Goal: Task Accomplishment & Management: Use online tool/utility

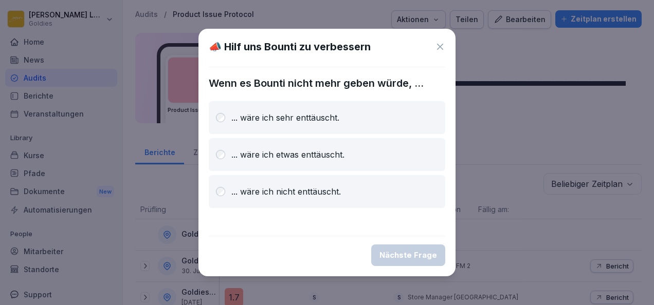
click at [443, 44] on icon at bounding box center [440, 47] width 10 height 10
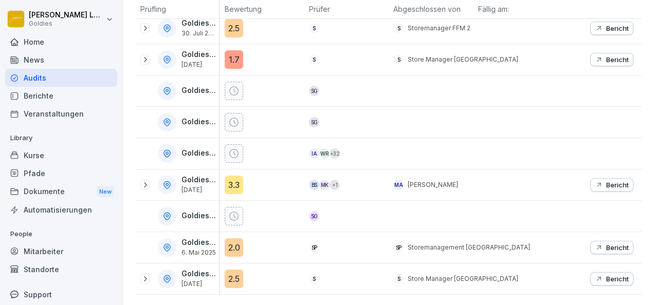
scroll to position [243, 0]
click at [609, 55] on p "Bericht" at bounding box center [617, 59] width 23 height 8
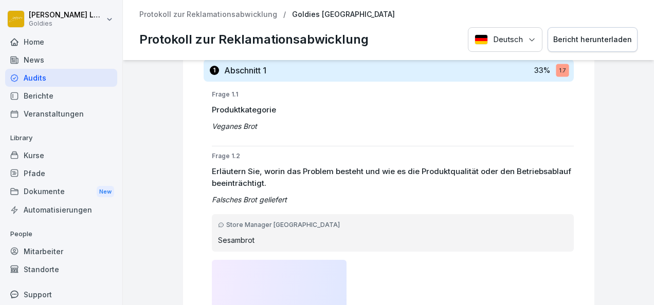
scroll to position [176, 0]
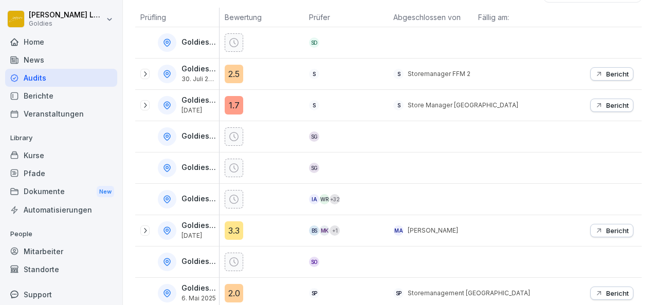
scroll to position [193, 0]
click at [618, 226] on p "Bericht" at bounding box center [617, 230] width 23 height 8
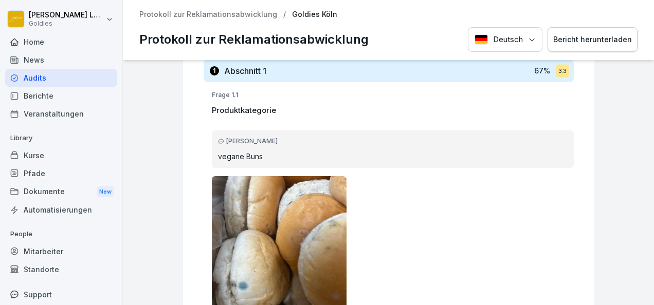
scroll to position [206, 0]
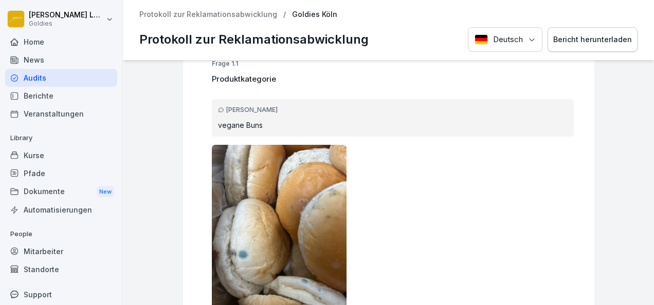
click at [241, 121] on p "vegane Buns" at bounding box center [392, 125] width 349 height 11
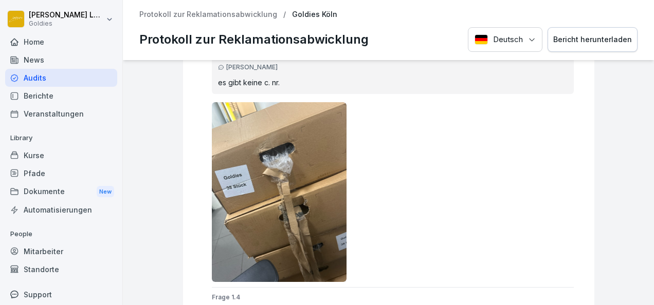
scroll to position [830, 0]
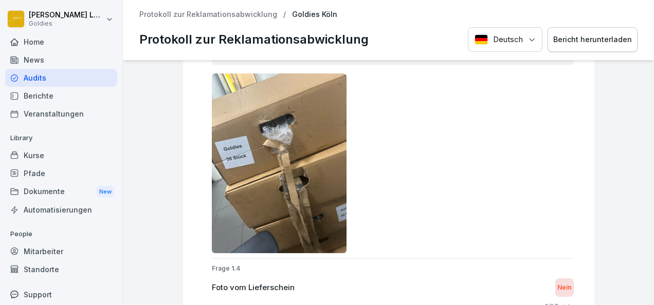
click at [322, 189] on img at bounding box center [279, 163] width 135 height 180
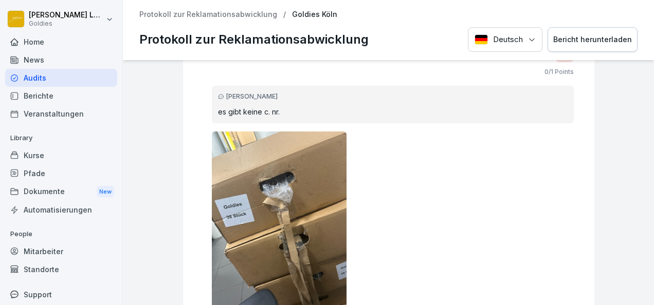
scroll to position [800, 0]
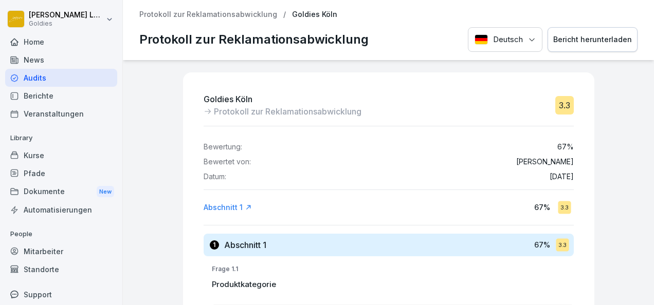
click at [41, 79] on div "Audits" at bounding box center [61, 78] width 112 height 18
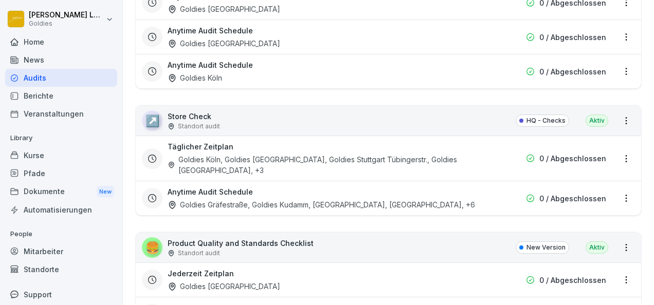
scroll to position [1947, 0]
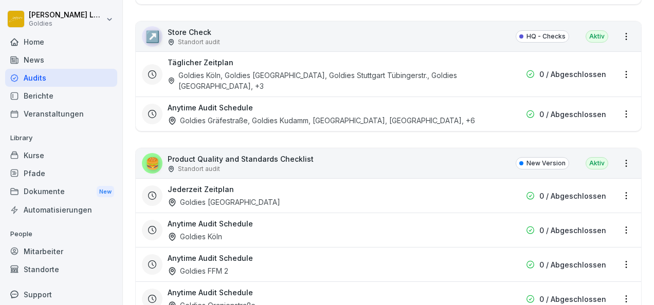
click at [275, 70] on div "Goldies Köln, Goldies München, Goldies Stuttgart Tübingerstr., Goldies Düsseldo…" at bounding box center [322, 81] width 310 height 22
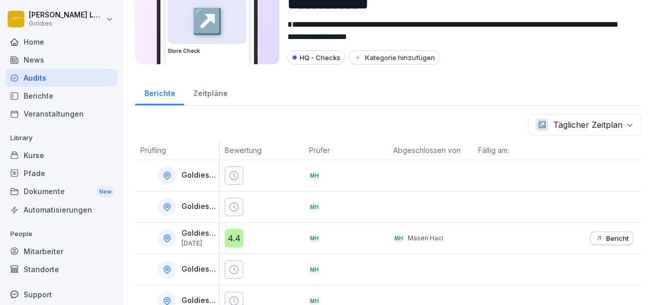
scroll to position [59, 0]
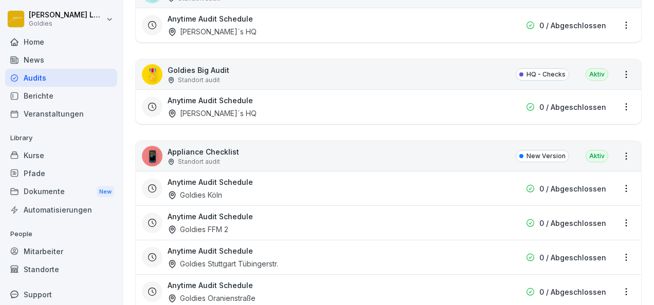
scroll to position [2626, 0]
click at [223, 146] on p "Appliance Checklist" at bounding box center [202, 151] width 71 height 11
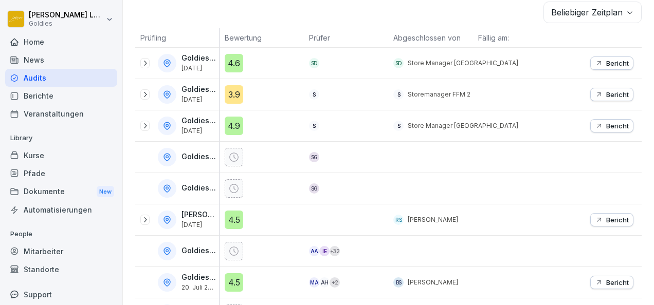
scroll to position [147, 0]
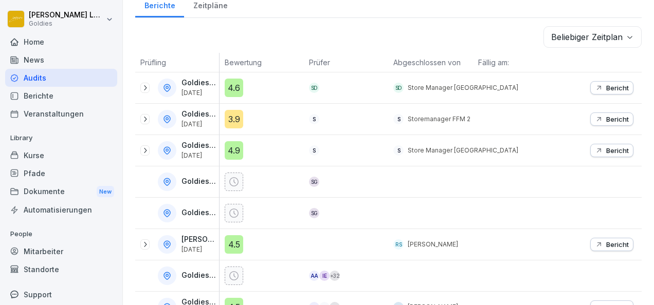
click at [606, 84] on p "Bericht" at bounding box center [617, 88] width 23 height 8
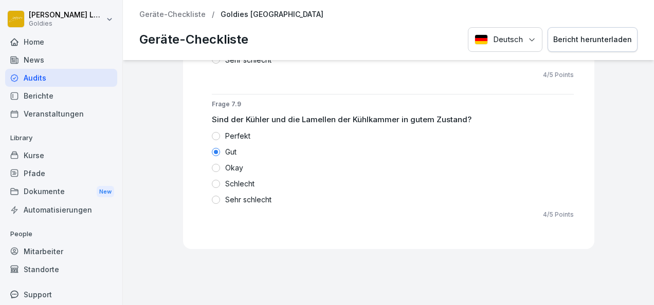
scroll to position [3512, 0]
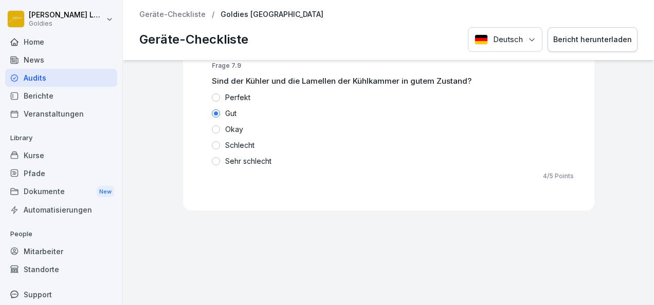
click at [187, 13] on p "Geräte-Checkliste" at bounding box center [172, 14] width 66 height 9
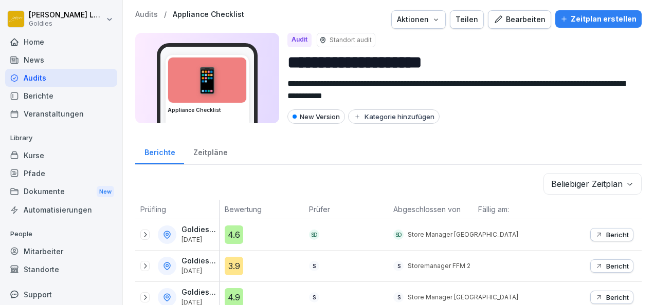
click at [147, 13] on p "Audits" at bounding box center [146, 14] width 23 height 9
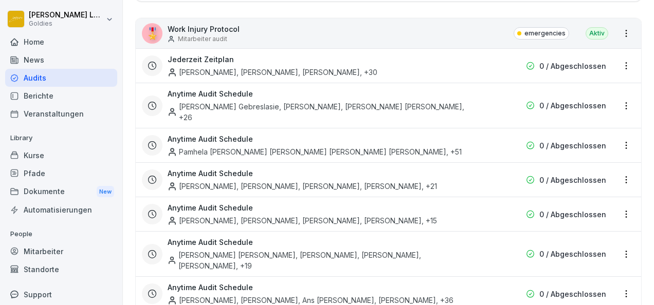
scroll to position [3732, 0]
